Goal: Task Accomplishment & Management: Complete application form

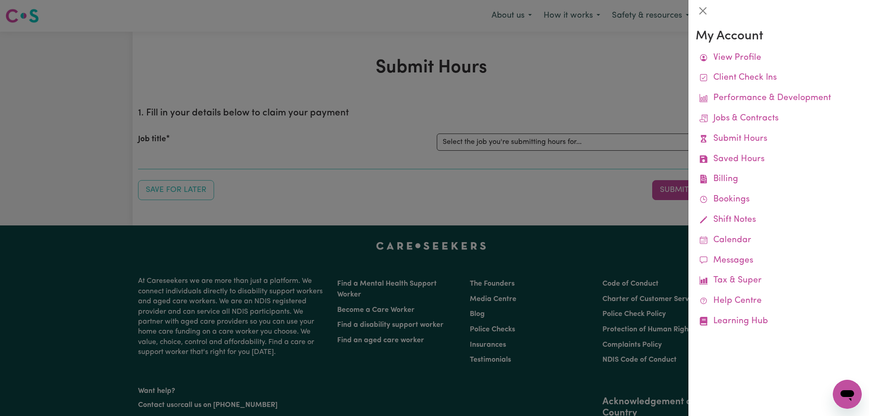
click at [458, 141] on div at bounding box center [434, 208] width 869 height 416
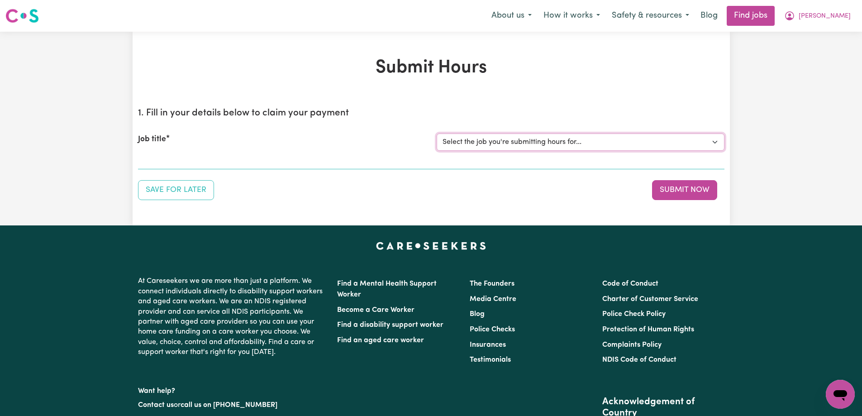
click at [458, 141] on select "Select the job you're submitting hours for... [[PERSON_NAME]] Support Worker To…" at bounding box center [581, 142] width 288 height 17
select select "13761"
click at [437, 134] on select "Select the job you're submitting hours for... [[PERSON_NAME]] Support Worker To…" at bounding box center [581, 142] width 288 height 17
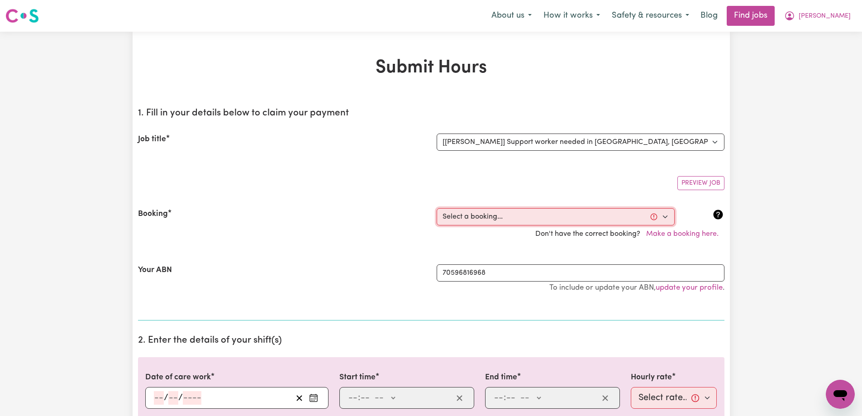
click at [457, 222] on select "Select a booking... [DATE] 02:30pm to 06:30pm (RECURRING) [DATE] 09:00am to 12:…" at bounding box center [556, 216] width 238 height 17
select select "353716"
click at [437, 208] on select "Select a booking... [DATE] 02:30pm to 06:30pm (RECURRING) [DATE] 09:00am to 12:…" at bounding box center [556, 216] width 238 height 17
type input "[DATE]"
type input "2"
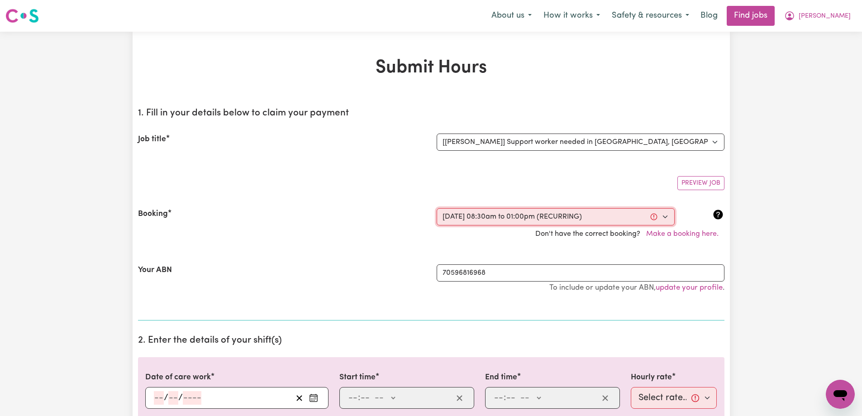
type input "10"
type input "2025"
type input "08:30"
type input "8"
type input "30"
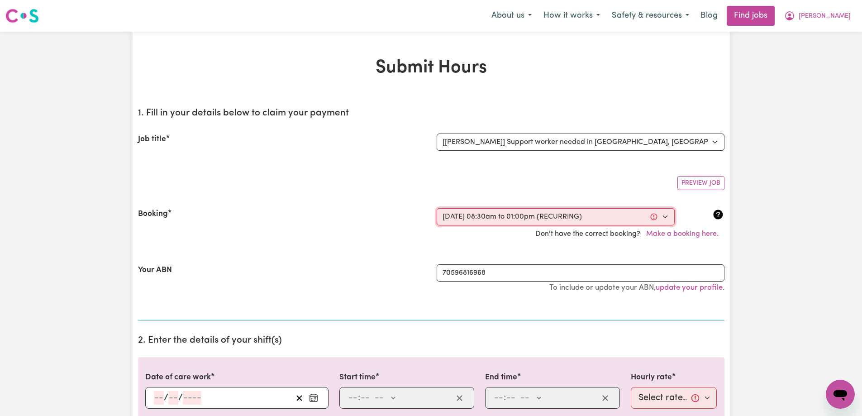
select select "am"
type input "13:00"
type input "1"
type input "0"
select select "pm"
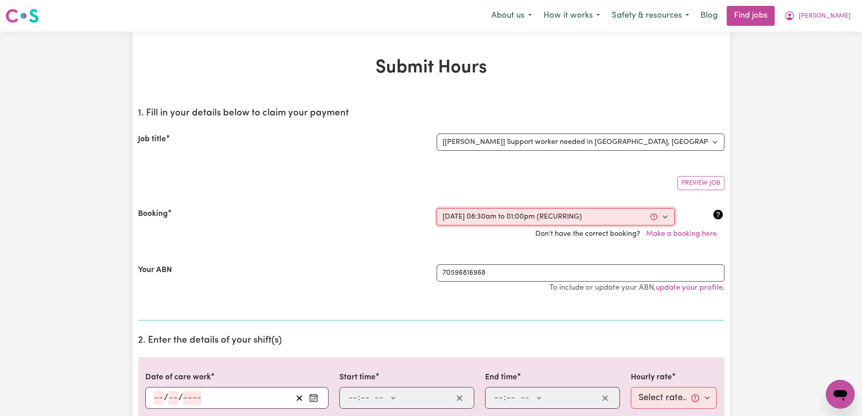
select select "60-Weekday"
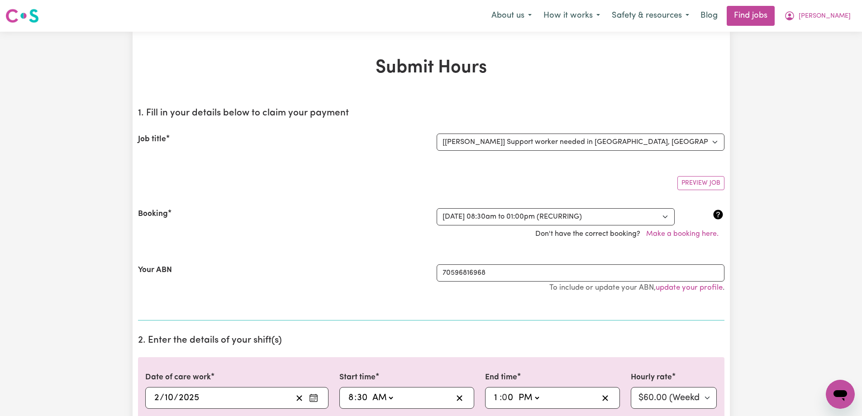
click at [309, 265] on div "Your ABN" at bounding box center [282, 283] width 299 height 38
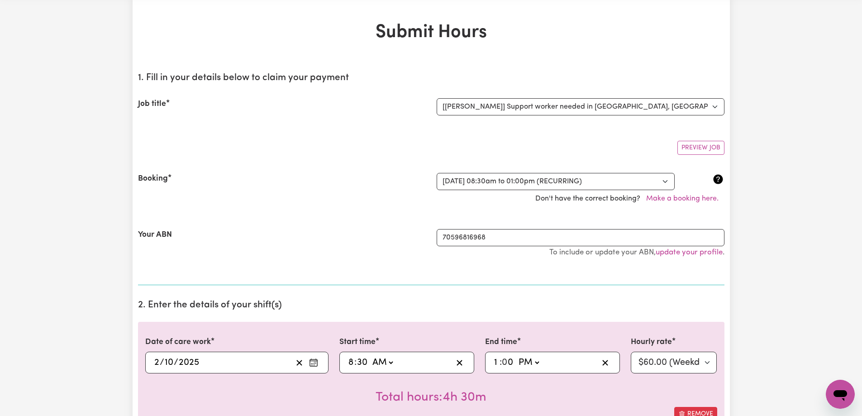
scroll to position [181, 0]
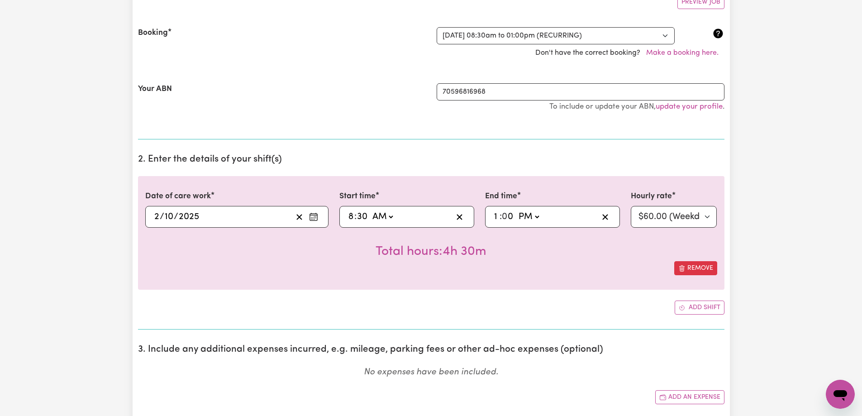
click at [362, 221] on input "30" at bounding box center [362, 217] width 11 height 14
type input "08:00"
type input "0"
click at [491, 221] on div "13:00 1 : 0 0 AM PM" at bounding box center [552, 217] width 135 height 22
click at [496, 216] on input "1" at bounding box center [497, 217] width 6 height 14
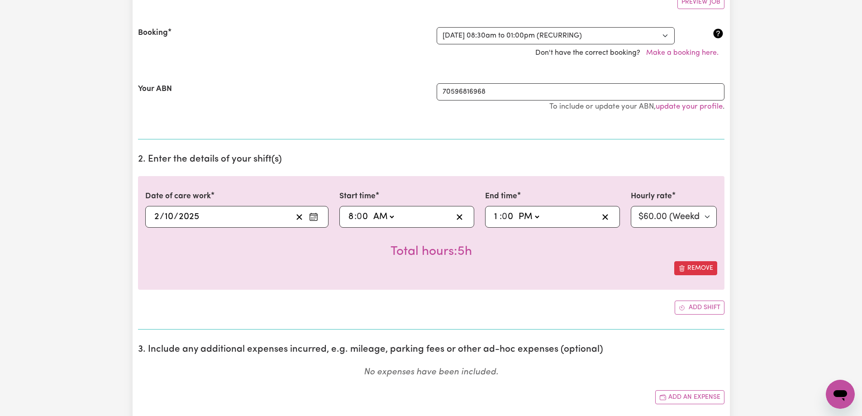
type input "23:00"
type input "11"
click at [529, 217] on select "AM PM" at bounding box center [530, 217] width 24 height 14
select select "am"
click at [518, 210] on select "AM PM" at bounding box center [530, 217] width 24 height 14
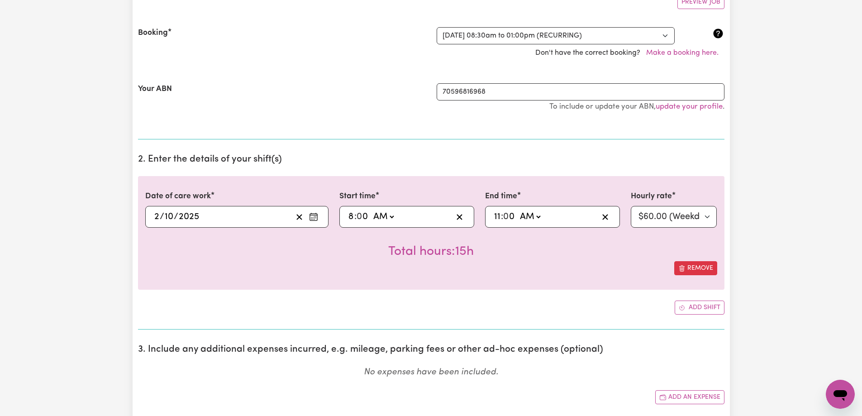
type input "11:00"
click at [587, 267] on div "Remove" at bounding box center [431, 268] width 572 height 14
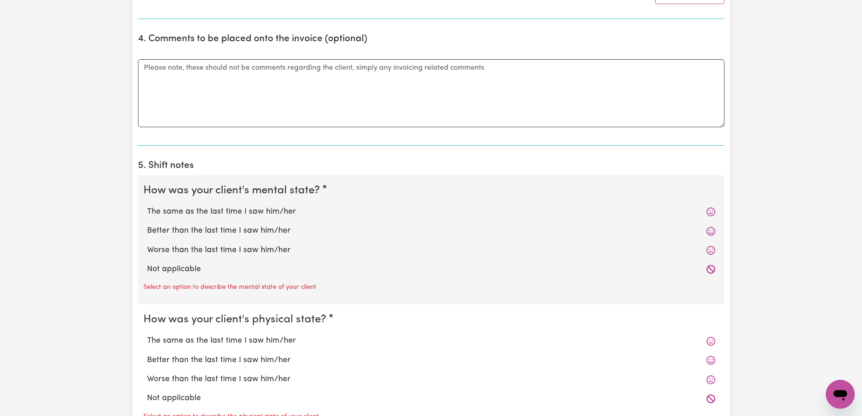
scroll to position [588, 0]
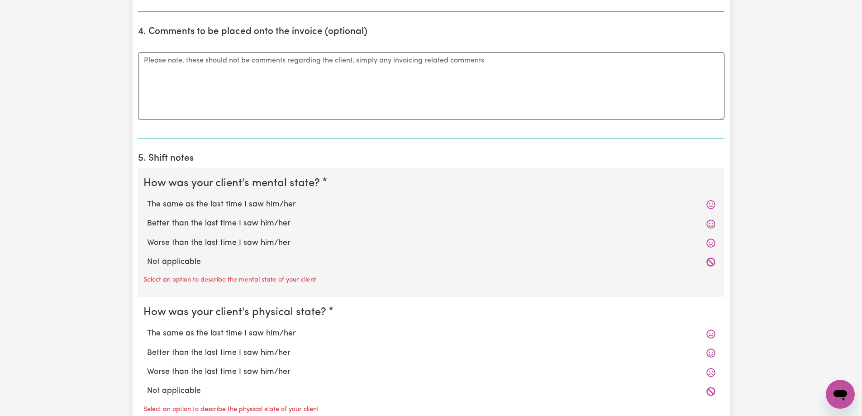
click at [208, 207] on label "The same as the last time I saw him/her" at bounding box center [431, 205] width 568 height 12
click at [147, 199] on input "The same as the last time I saw him/her" at bounding box center [147, 198] width 0 height 0
radio input "true"
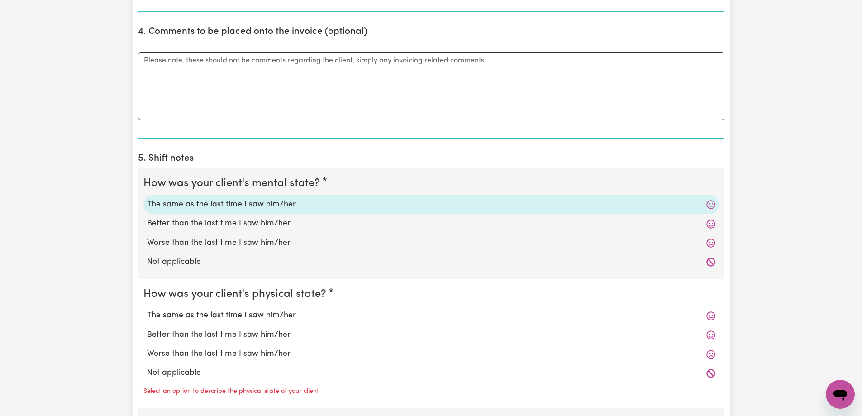
click at [204, 313] on label "The same as the last time I saw him/her" at bounding box center [431, 316] width 568 height 12
click at [147, 310] on input "The same as the last time I saw him/her" at bounding box center [147, 309] width 0 height 0
radio input "true"
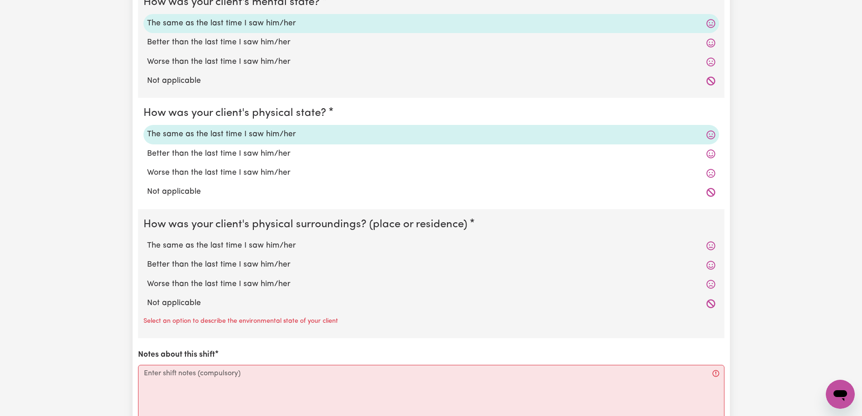
click at [201, 248] on label "The same as the last time I saw him/her" at bounding box center [431, 246] width 568 height 12
click at [147, 240] on input "The same as the last time I saw him/her" at bounding box center [147, 239] width 0 height 0
radio input "true"
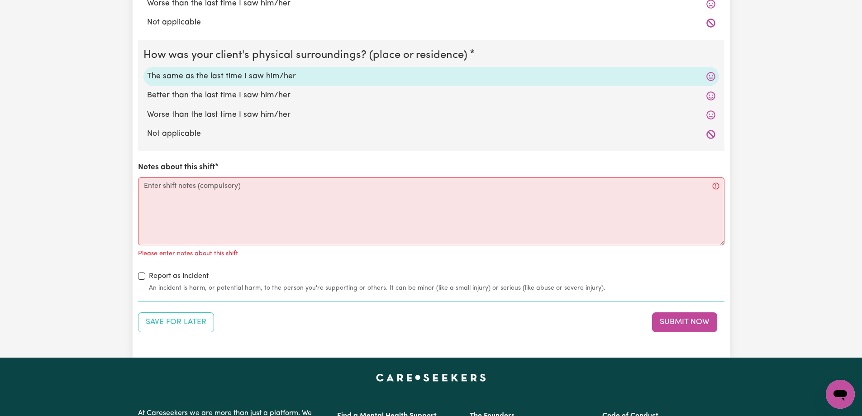
scroll to position [996, 0]
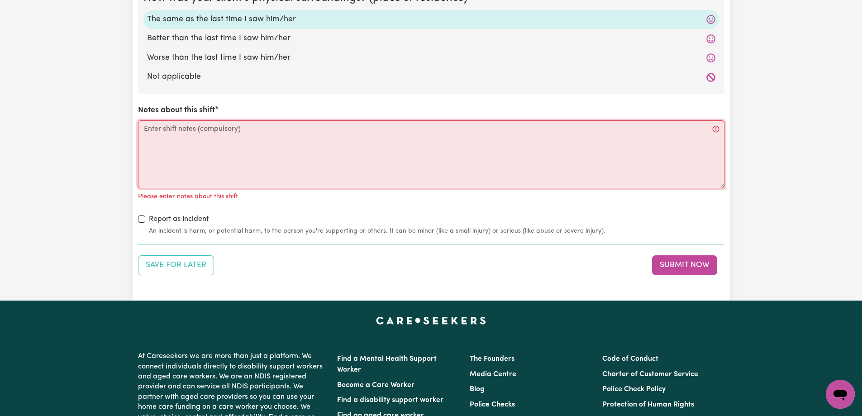
click at [197, 152] on textarea "Notes about this shift" at bounding box center [431, 154] width 587 height 68
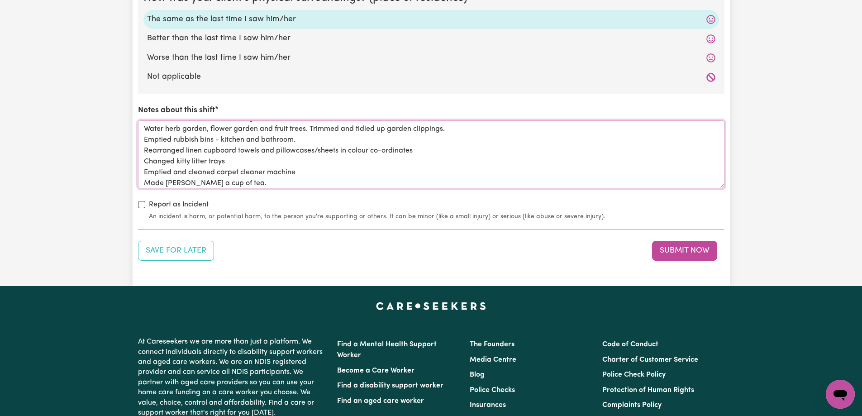
scroll to position [22, 0]
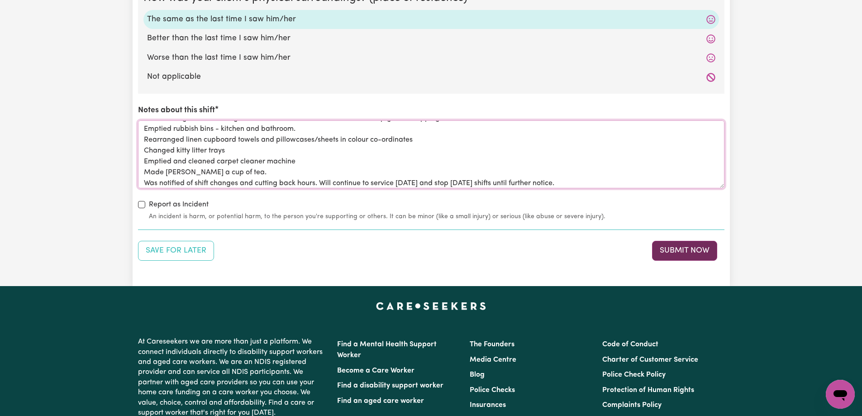
type textarea "Cleaned kitchen and tidied lounge room. Water herb garden, flower garden and fr…"
click at [682, 246] on button "Submit Now" at bounding box center [684, 251] width 65 height 20
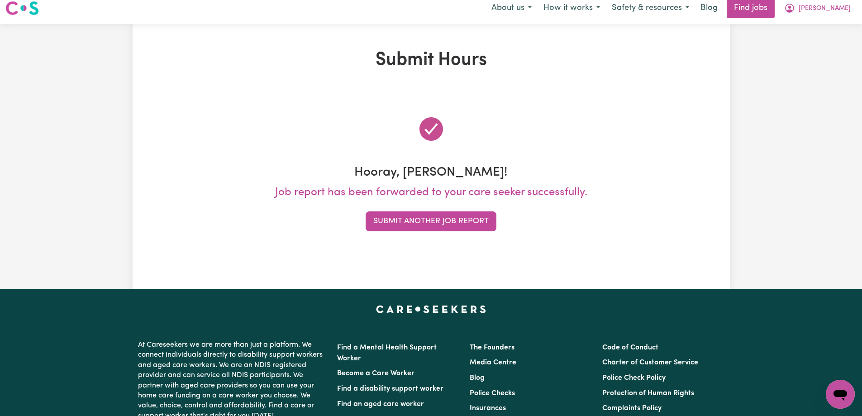
scroll to position [0, 0]
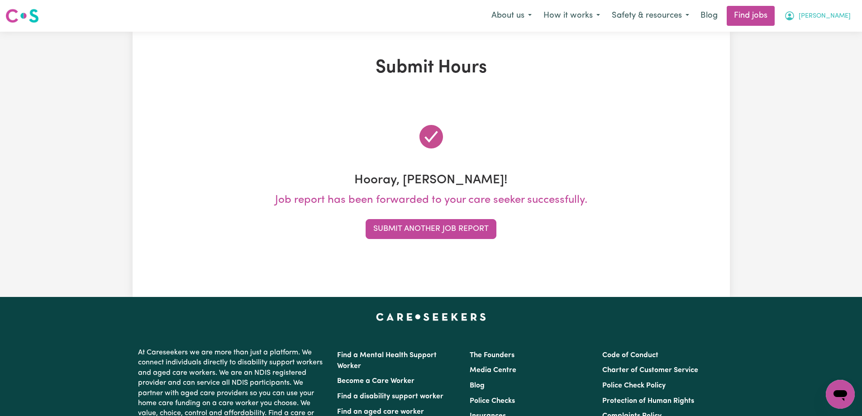
click at [835, 19] on button "[PERSON_NAME]" at bounding box center [817, 15] width 78 height 19
click at [816, 37] on link "My Account" at bounding box center [821, 35] width 72 height 17
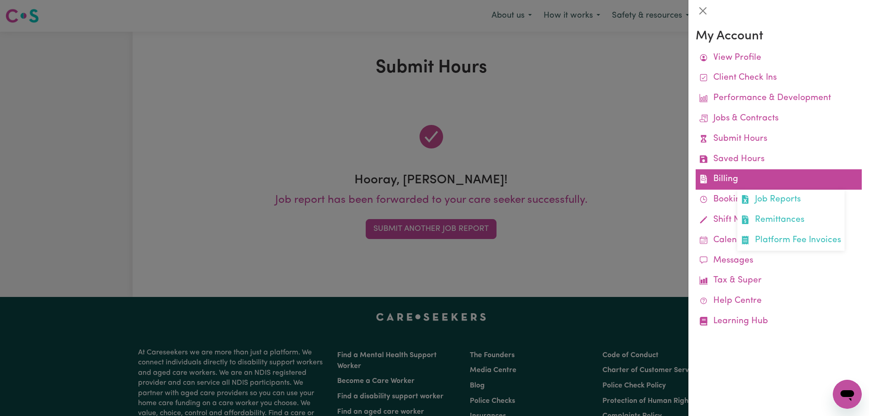
click at [720, 181] on link "Billing Job Reports Remittances Platform Fee Invoices" at bounding box center [779, 179] width 166 height 20
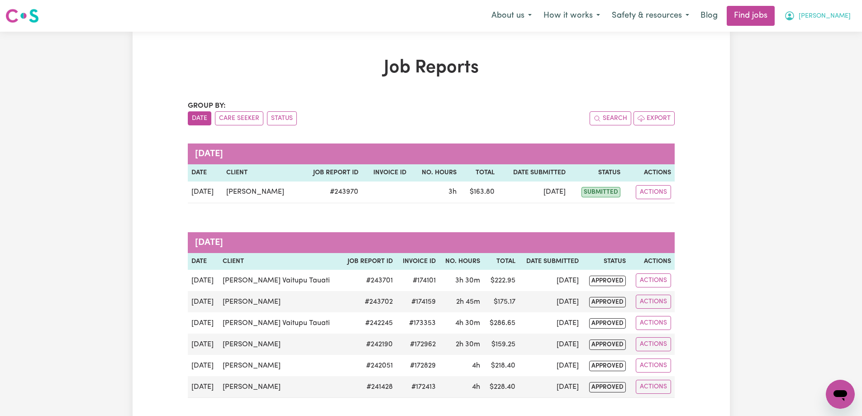
click at [843, 17] on span "[PERSON_NAME]" at bounding box center [825, 16] width 52 height 10
click at [813, 32] on link "My Account" at bounding box center [821, 35] width 72 height 17
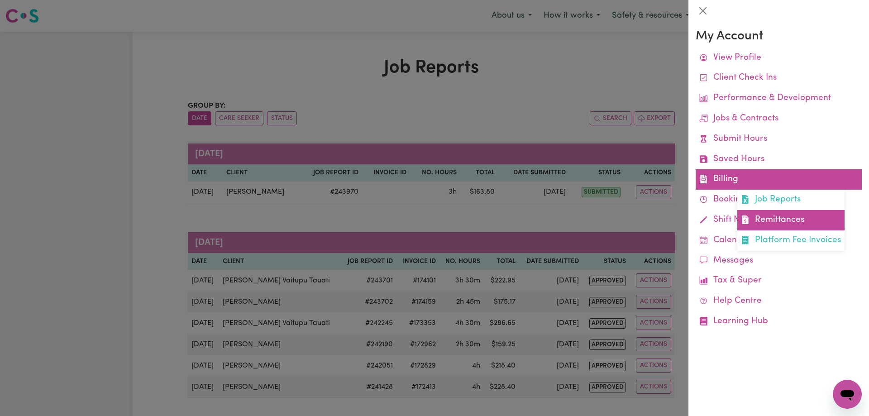
click at [775, 217] on link "Remittances" at bounding box center [790, 220] width 107 height 20
